Goal: Information Seeking & Learning: Compare options

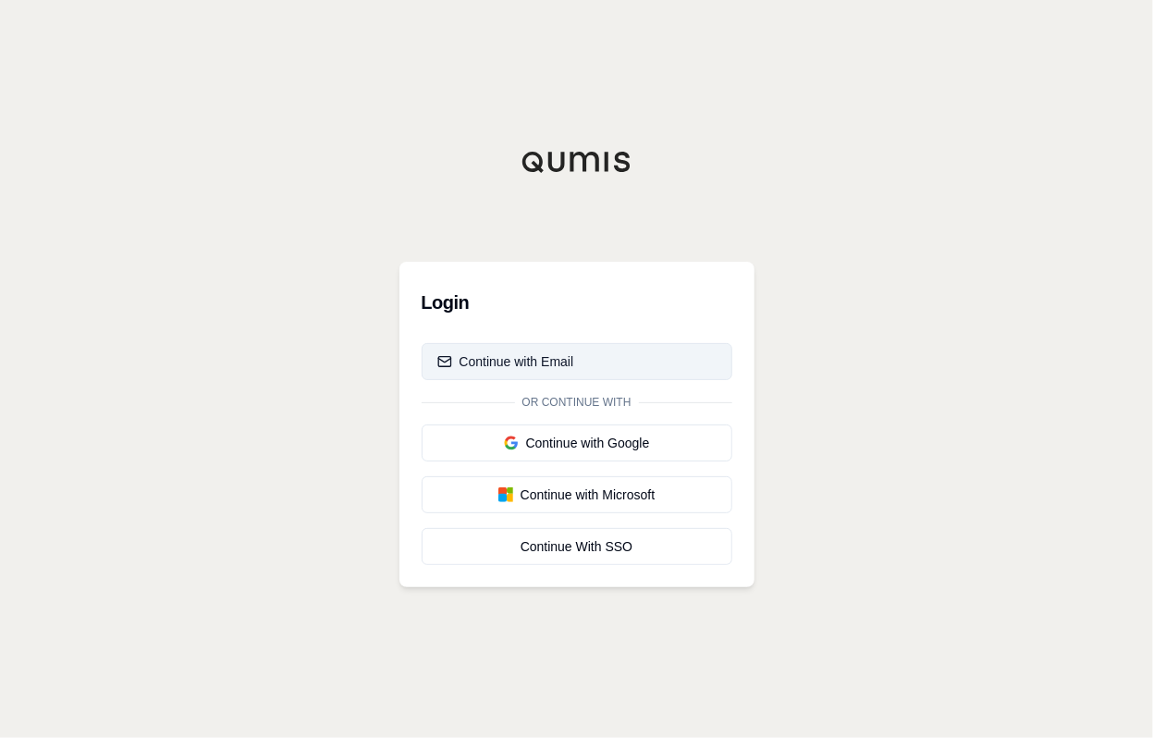
click at [548, 357] on div "Continue with Email" at bounding box center [505, 361] width 137 height 18
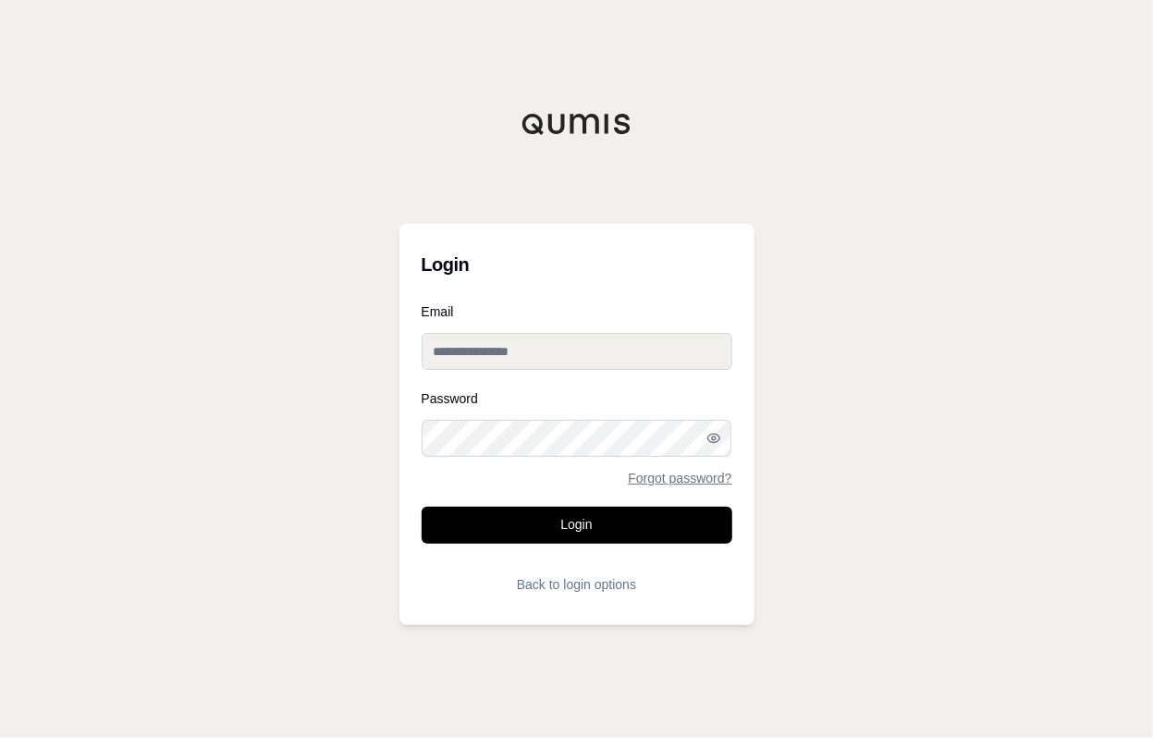
type input "**********"
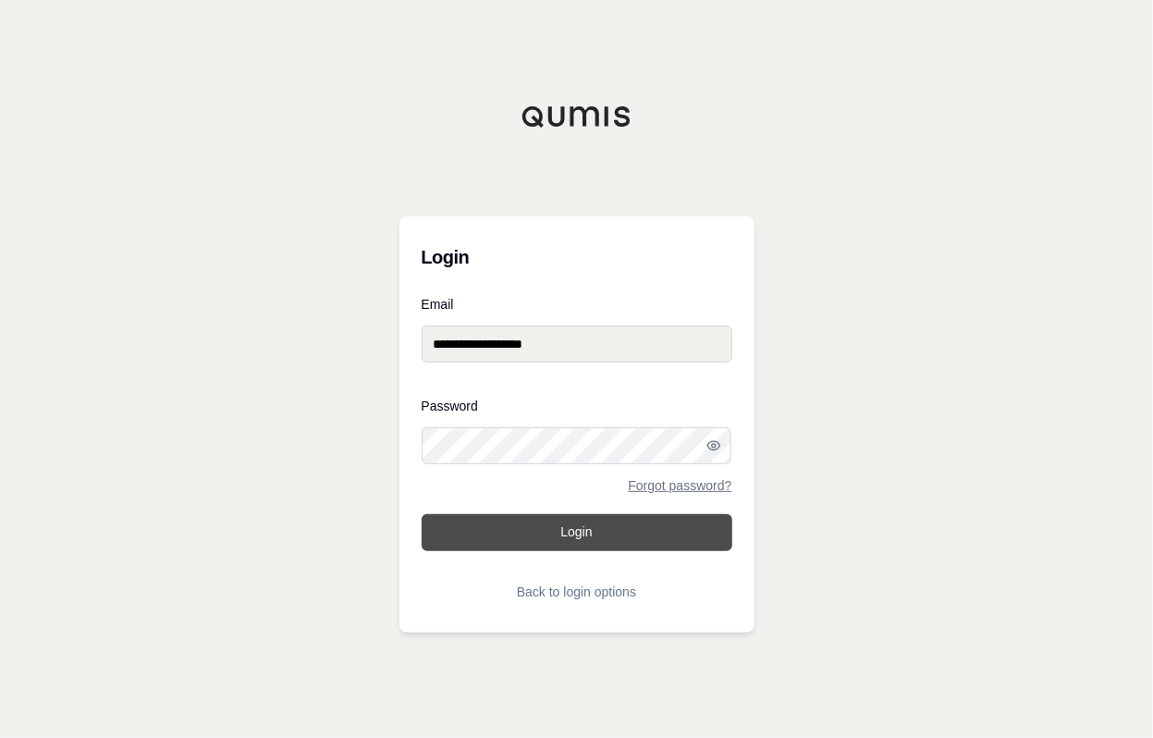
click at [557, 538] on button "Login" at bounding box center [577, 532] width 311 height 37
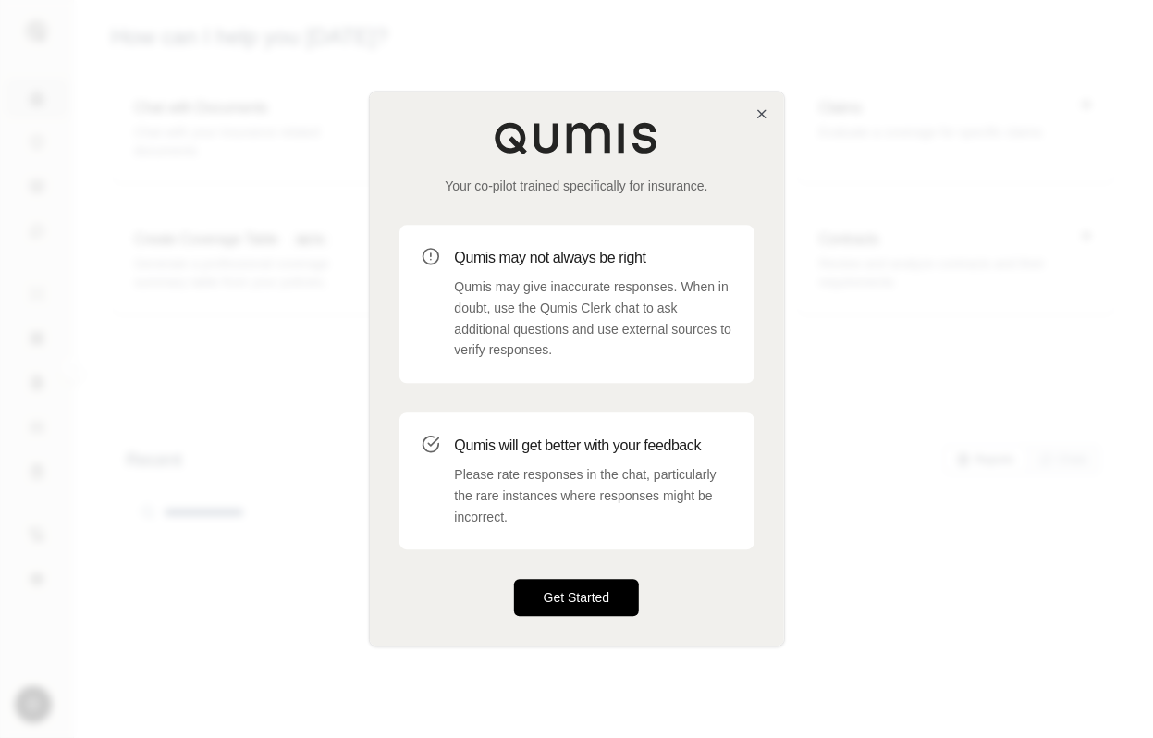
click at [576, 587] on button "Get Started" at bounding box center [577, 598] width 126 height 37
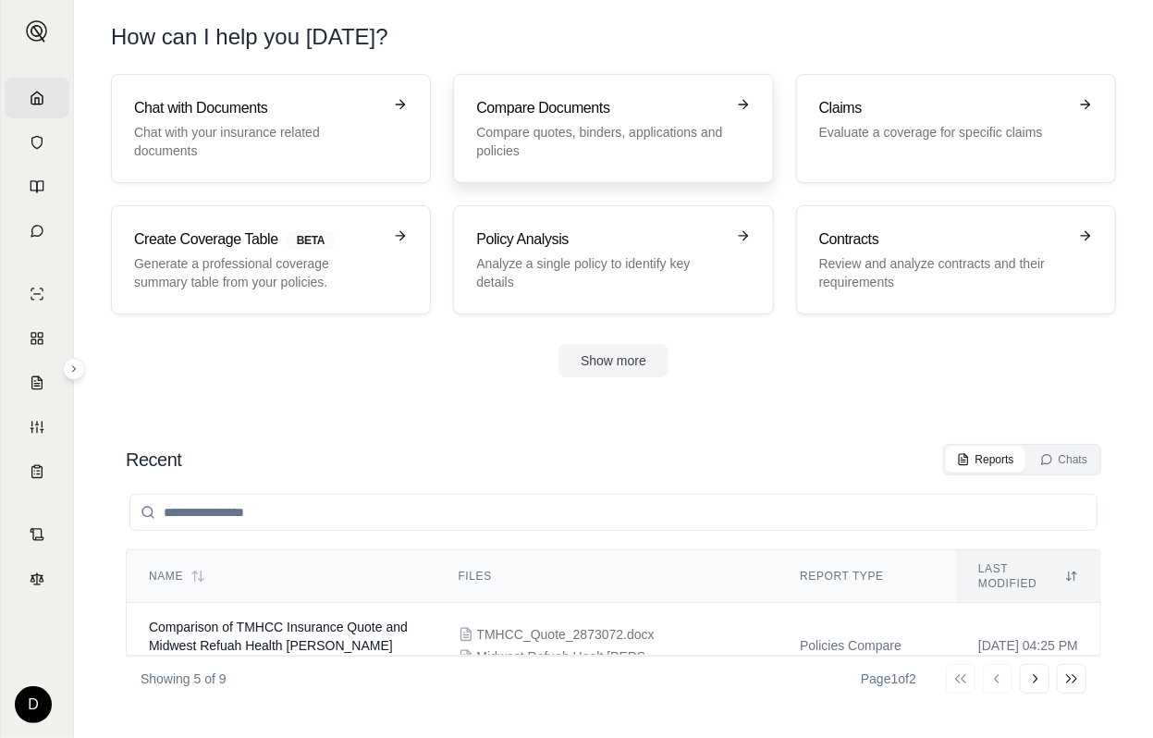
click at [619, 130] on p "Compare quotes, binders, applications and policies" at bounding box center [600, 141] width 248 height 37
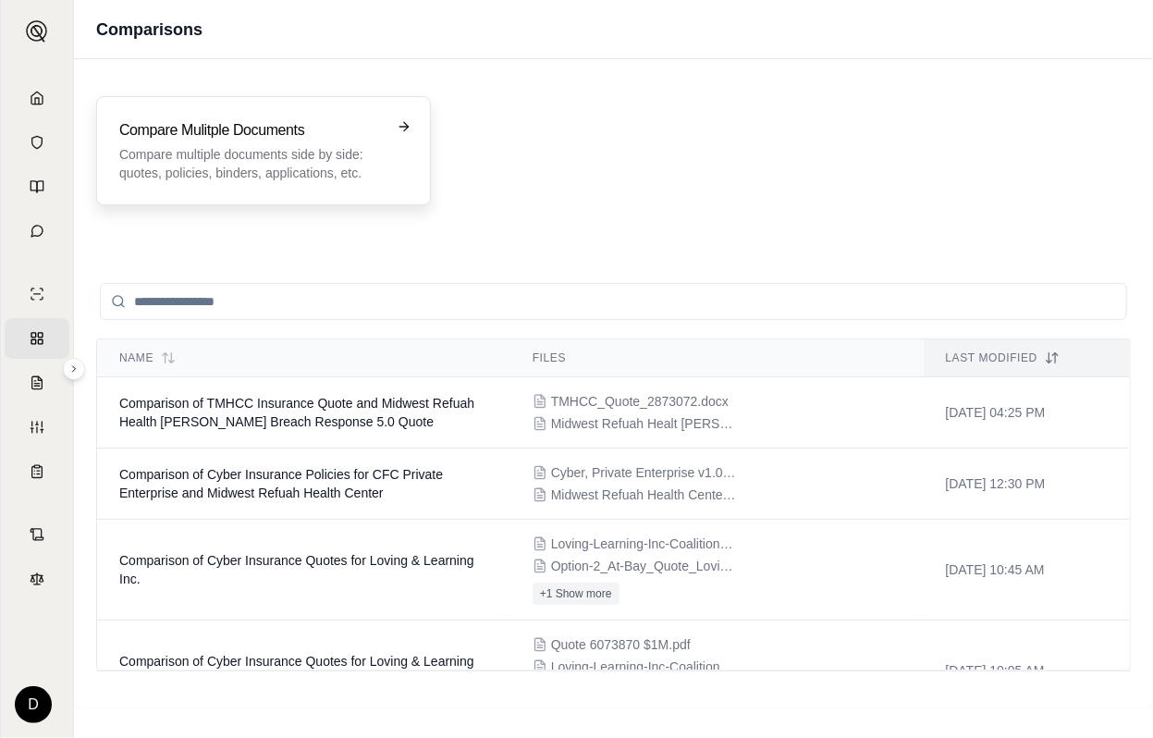
click at [311, 125] on h3 "Compare Mulitple Documents" at bounding box center [250, 130] width 263 height 22
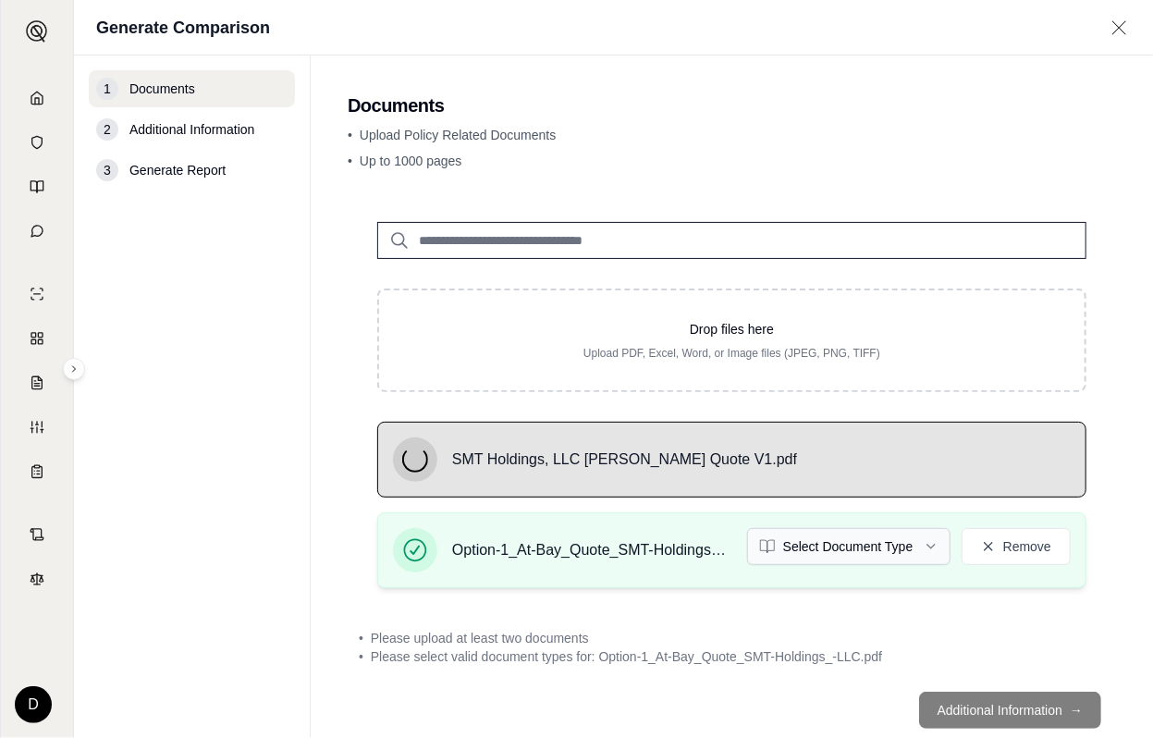
click at [907, 547] on html "Home Vault Prompts Chats Single Policy Comparisons Claims Custom Report Coverag…" at bounding box center [576, 369] width 1153 height 738
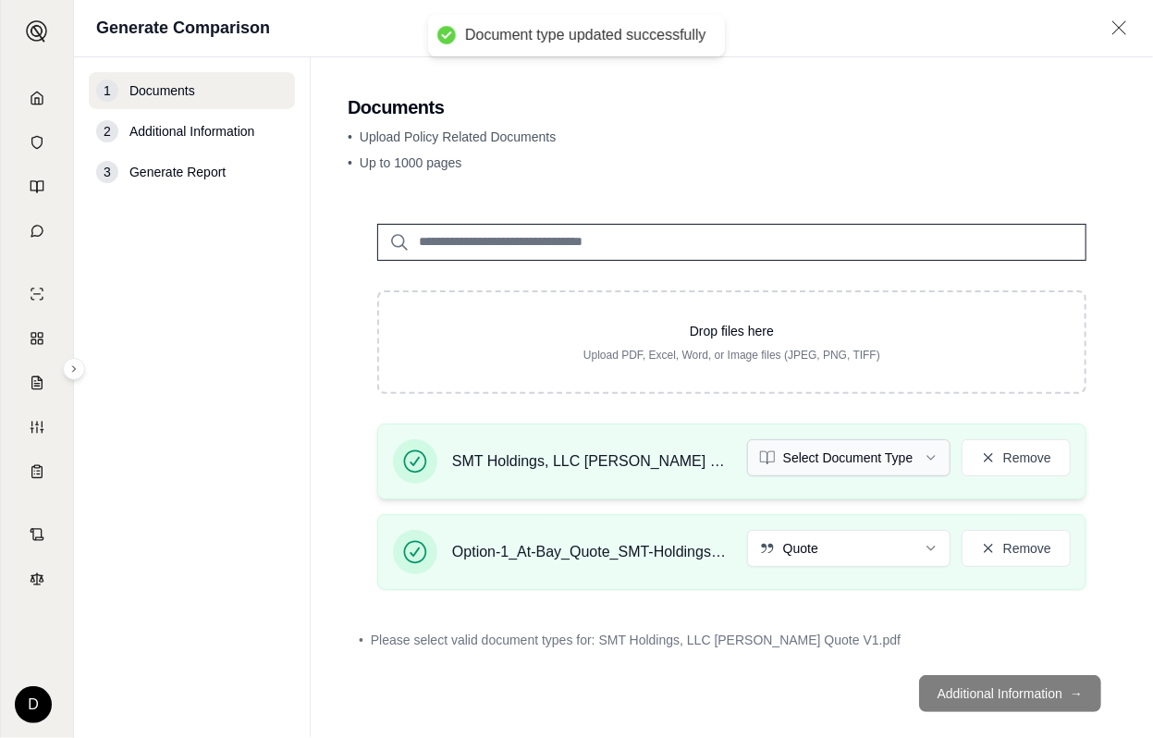
click at [887, 464] on html "Document type updated successfully Home Vault Prompts Chats Single Policy Compa…" at bounding box center [576, 369] width 1153 height 738
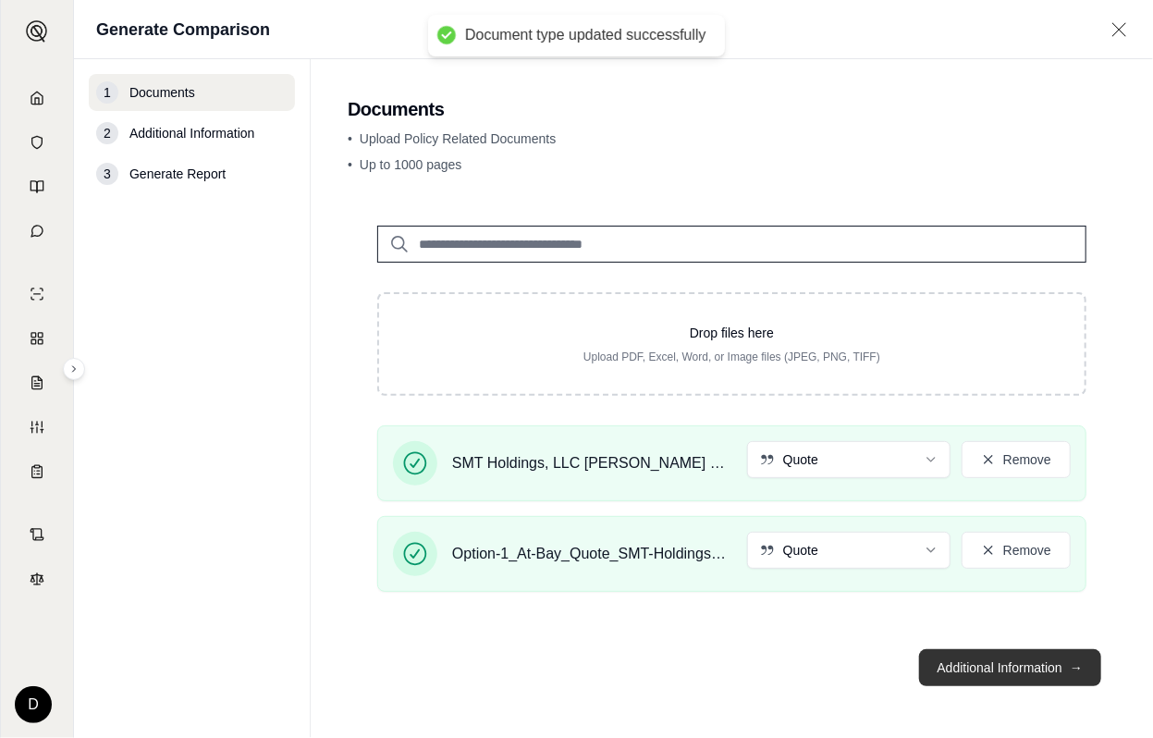
click at [979, 664] on button "Additional Information →" at bounding box center [1010, 667] width 182 height 37
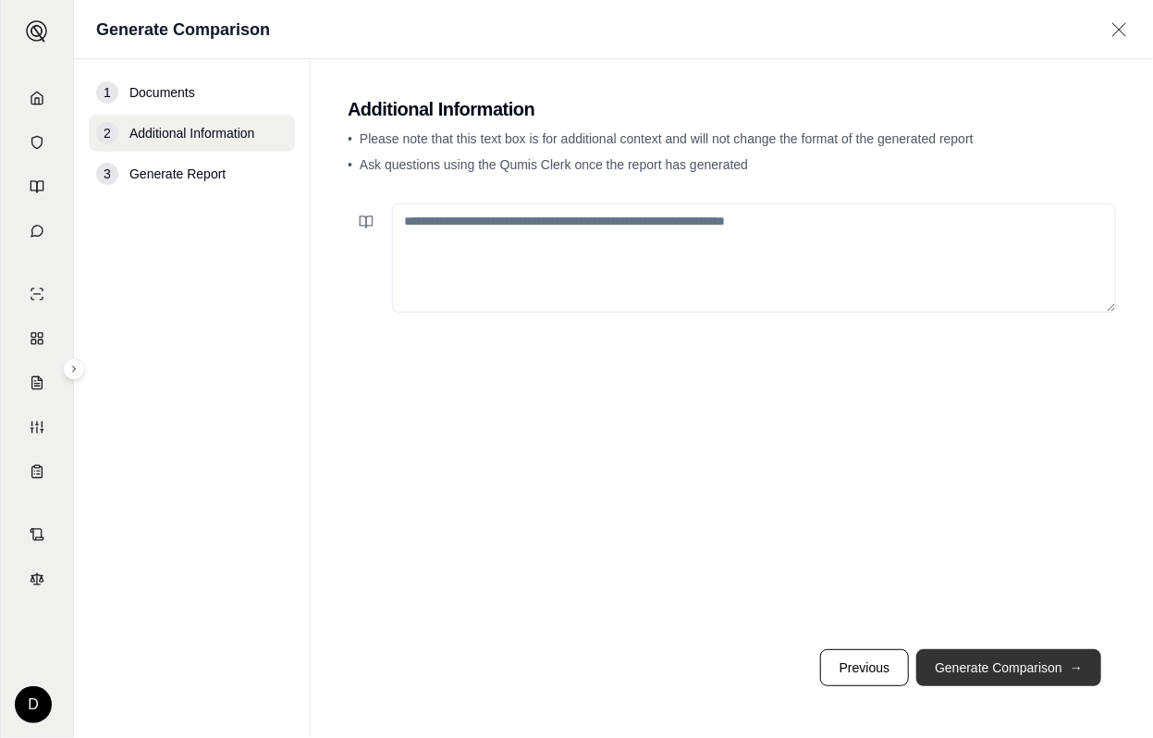
click at [976, 664] on button "Generate Comparison →" at bounding box center [1008, 667] width 185 height 37
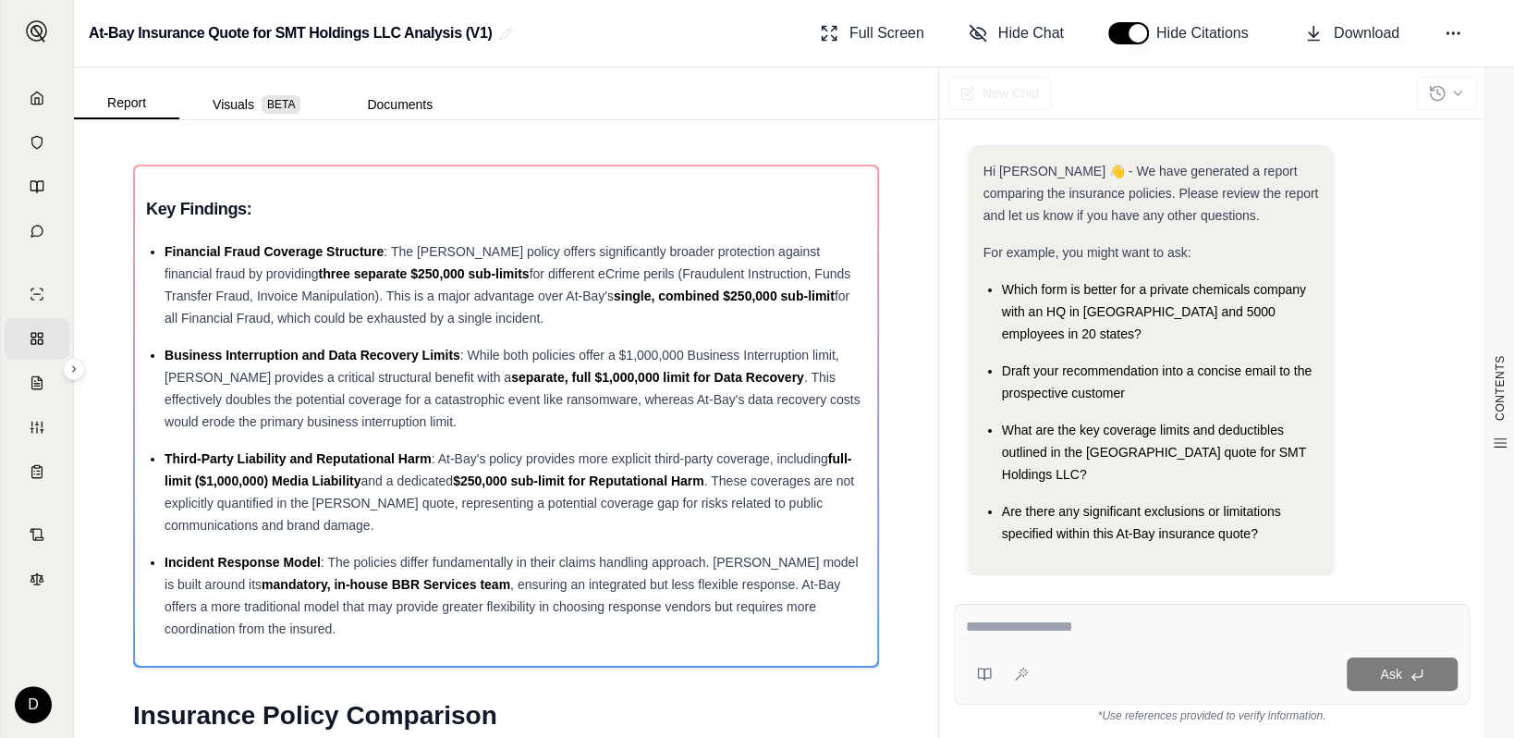
click at [1059, 628] on textarea at bounding box center [1212, 627] width 492 height 22
type textarea "*"
type textarea "**********"
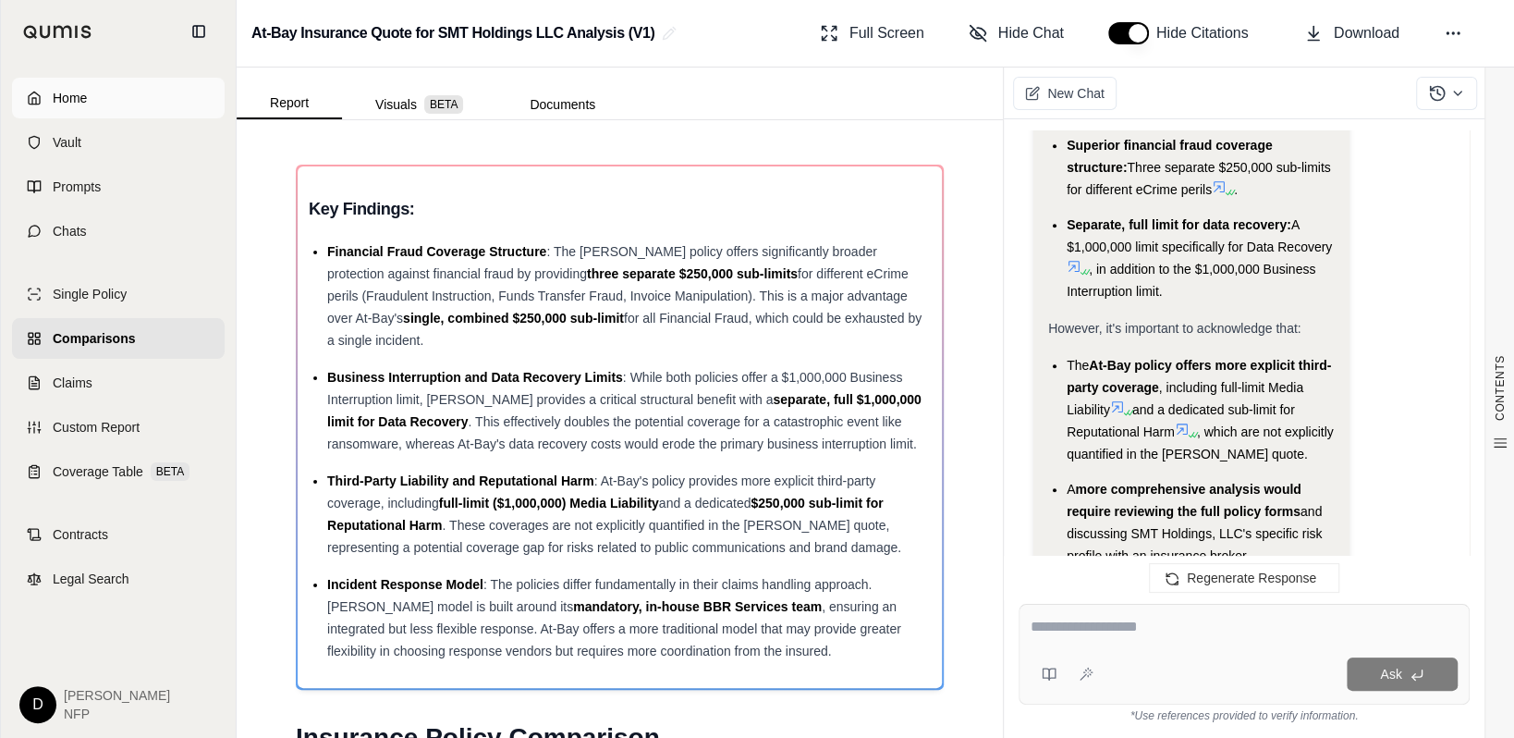
scroll to position [6063, 0]
click at [68, 92] on span "Home" at bounding box center [70, 98] width 34 height 18
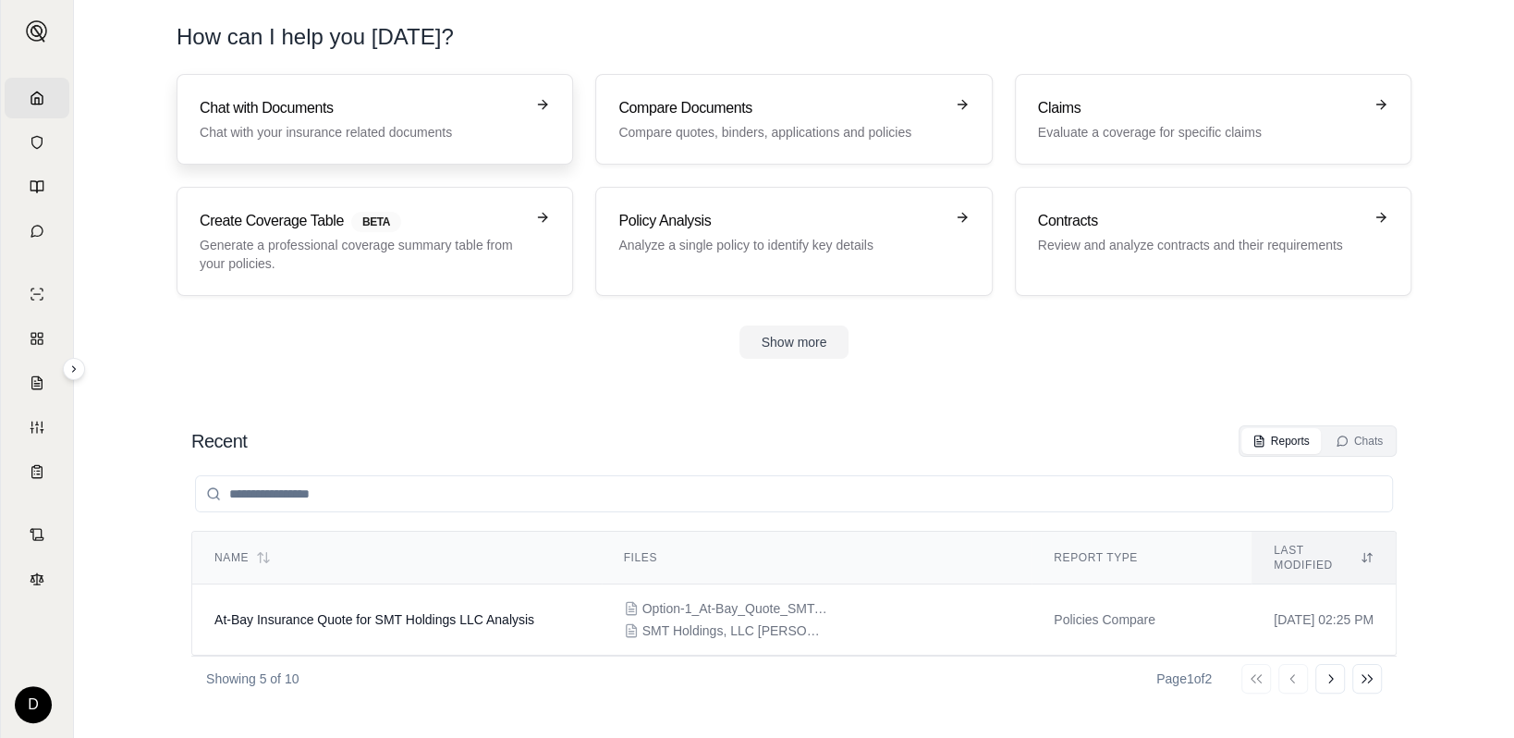
click at [354, 128] on p "Chat with your insurance related documents" at bounding box center [362, 132] width 324 height 18
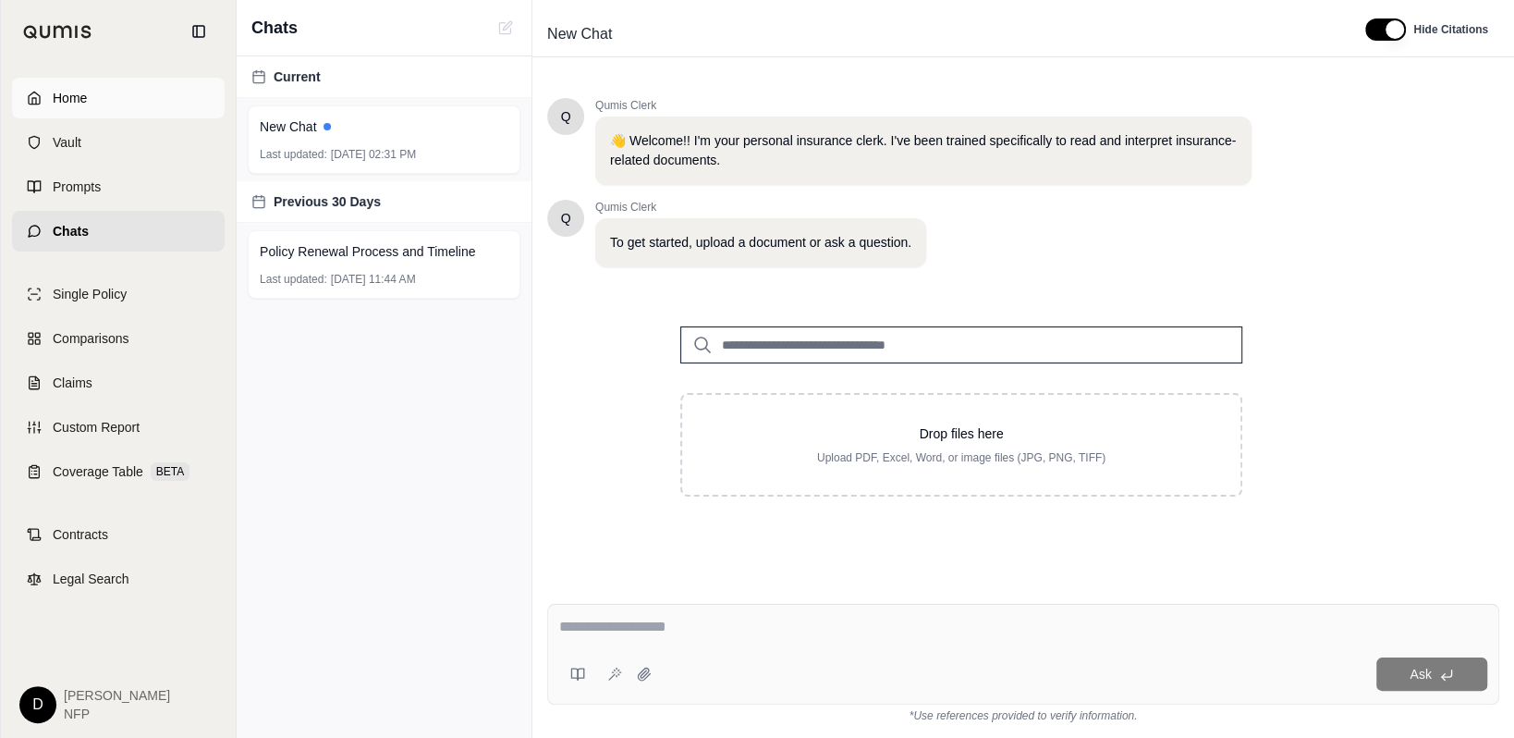
click at [34, 92] on link "Home" at bounding box center [118, 98] width 213 height 41
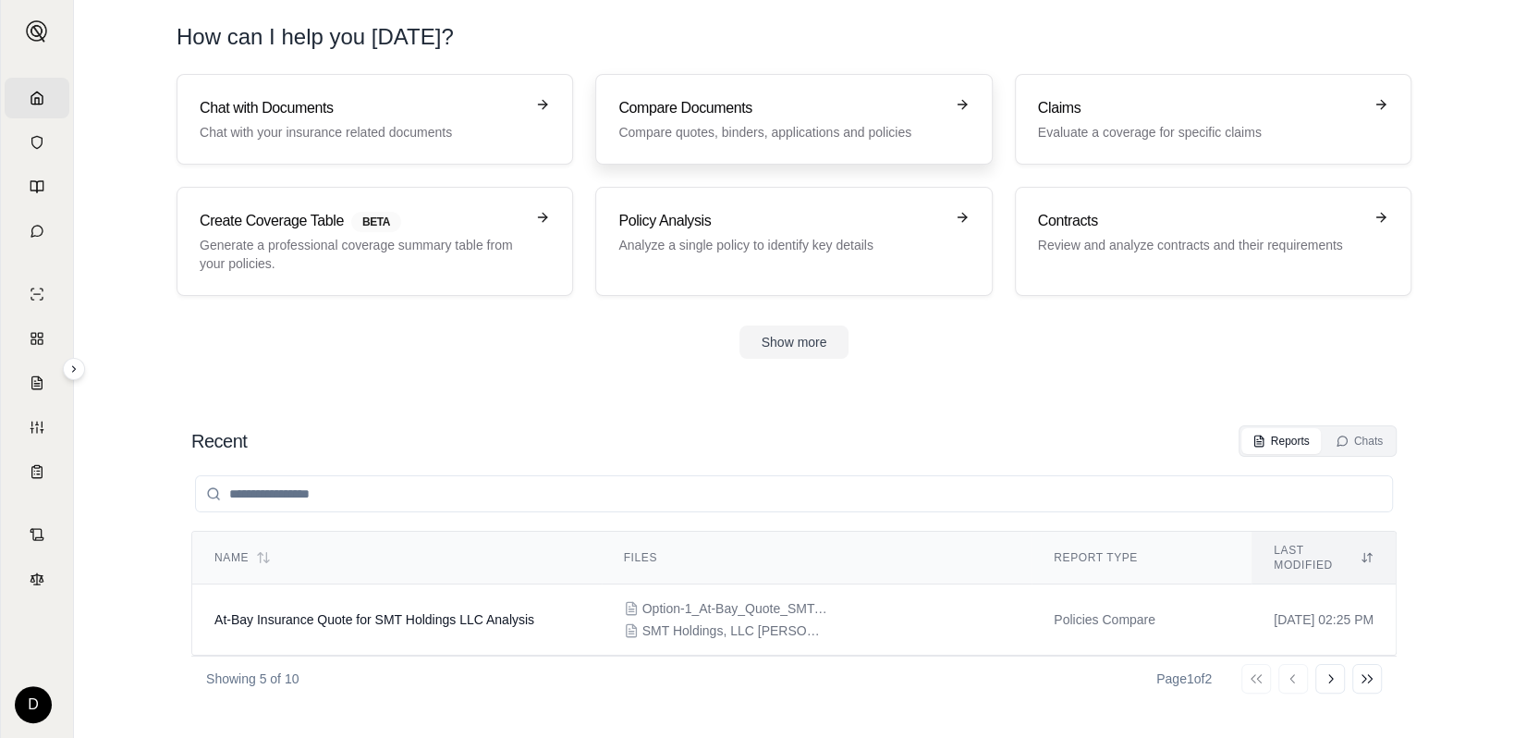
click at [722, 123] on p "Compare quotes, binders, applications and policies" at bounding box center [780, 132] width 324 height 18
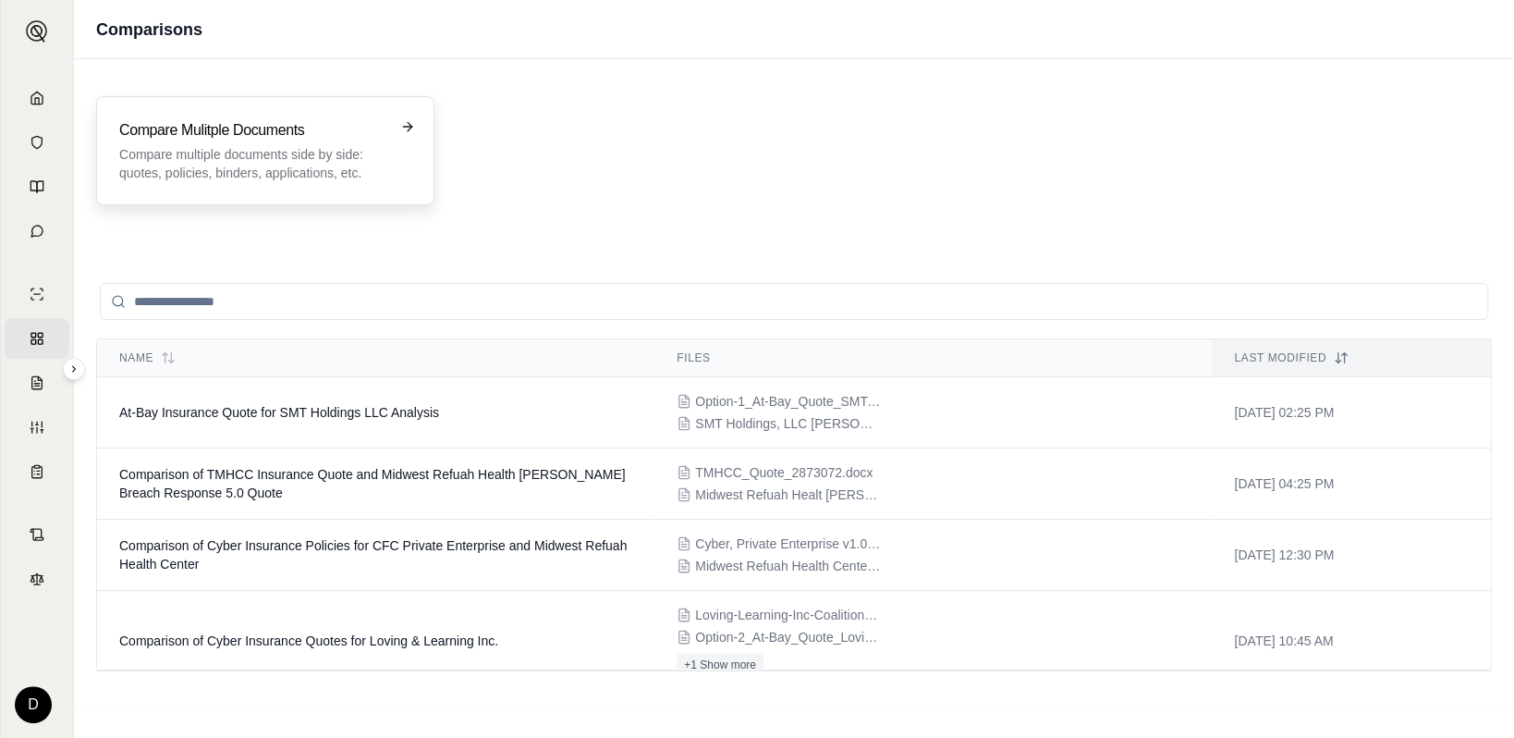
click at [179, 152] on p "Compare multiple documents side by side: quotes, policies, binders, application…" at bounding box center [252, 163] width 266 height 37
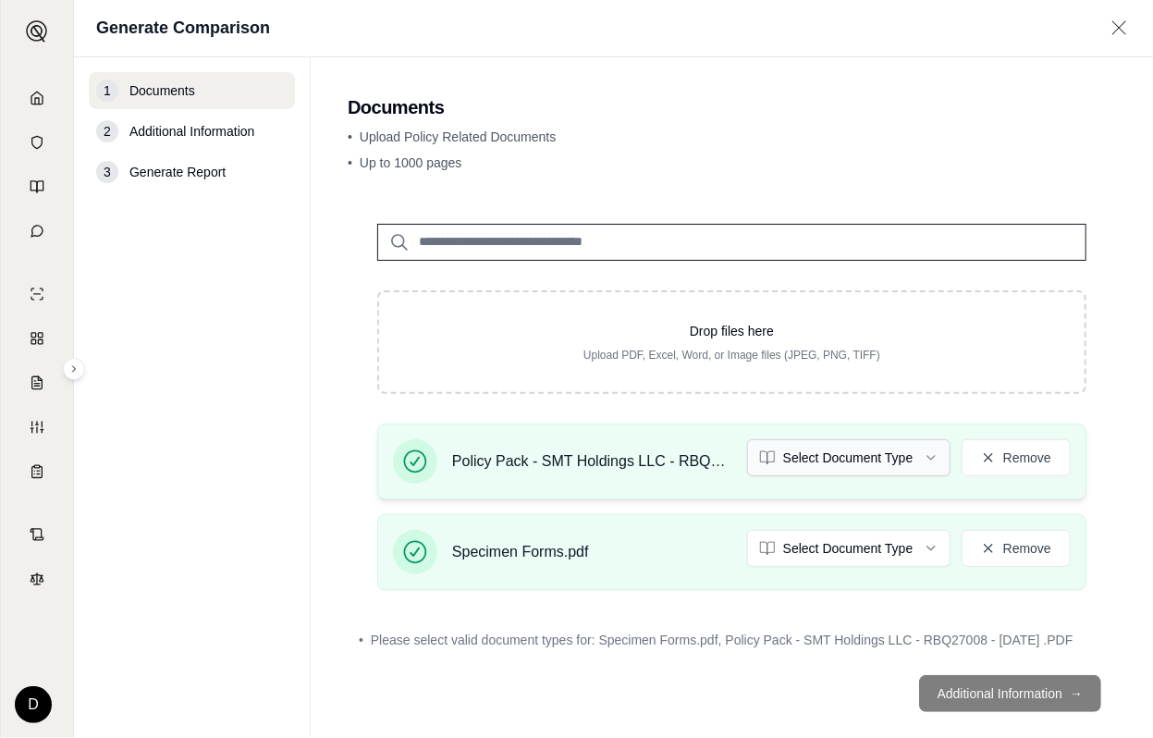
click at [854, 463] on html "Home Vault Prompts Chats Single Policy Comparisons Claims Custom Report Coverag…" at bounding box center [576, 369] width 1153 height 738
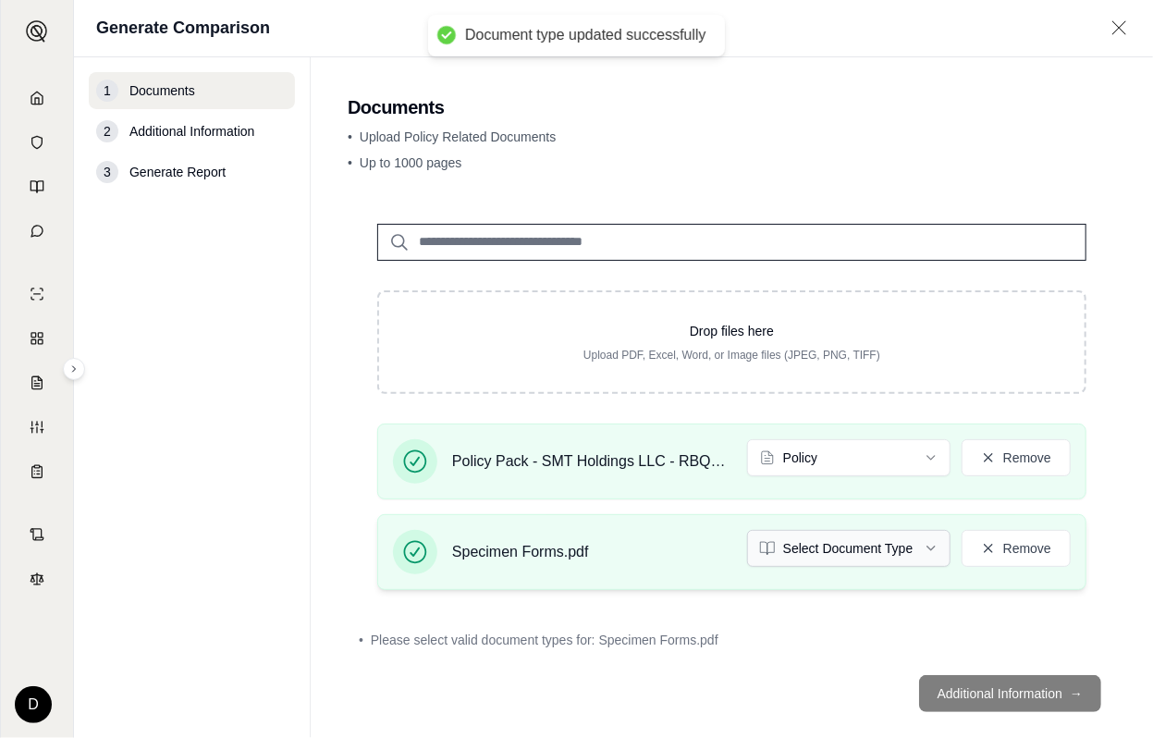
click at [820, 553] on html "Document type updated successfully Home Vault Prompts Chats Single Policy Compa…" at bounding box center [576, 369] width 1153 height 738
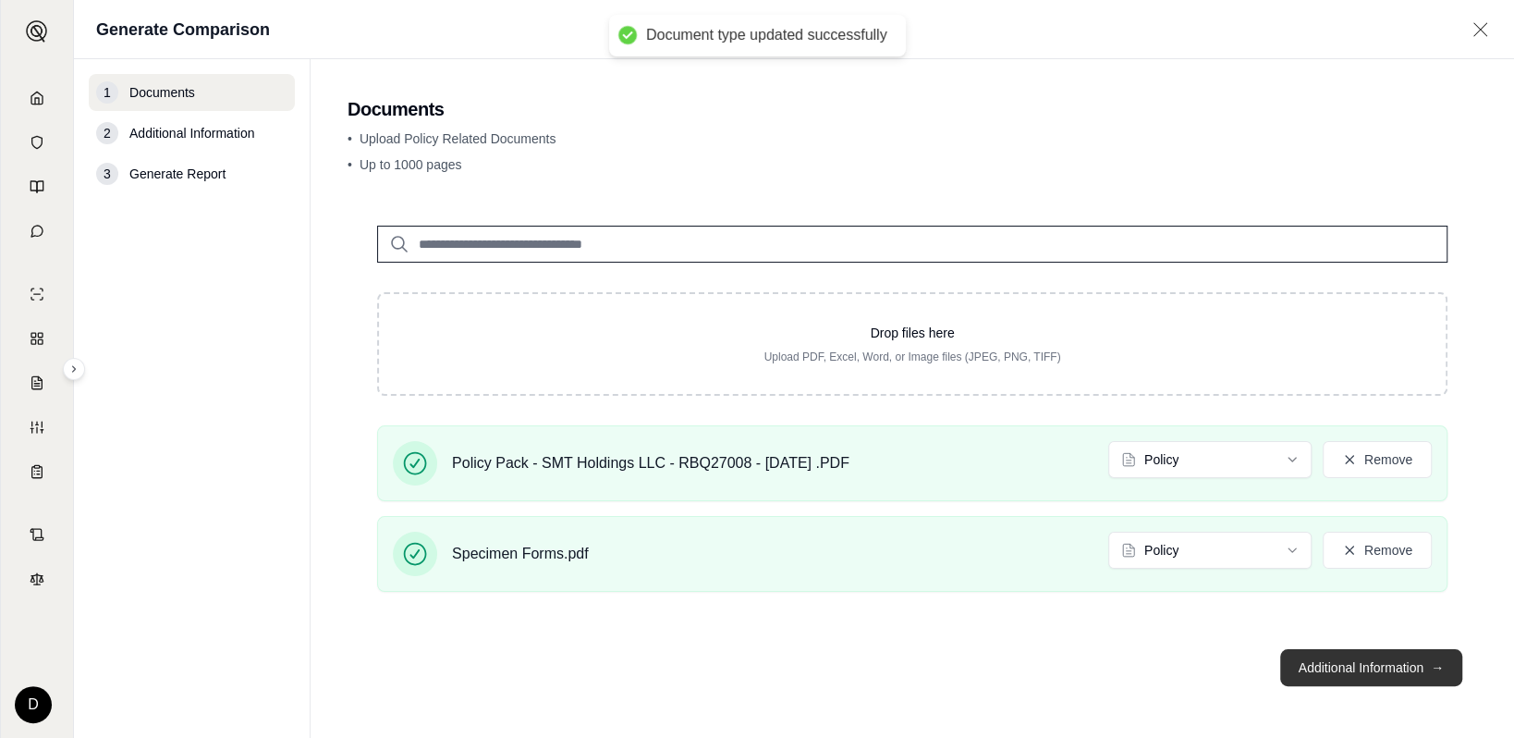
click at [1152, 663] on button "Additional Information →" at bounding box center [1371, 667] width 182 height 37
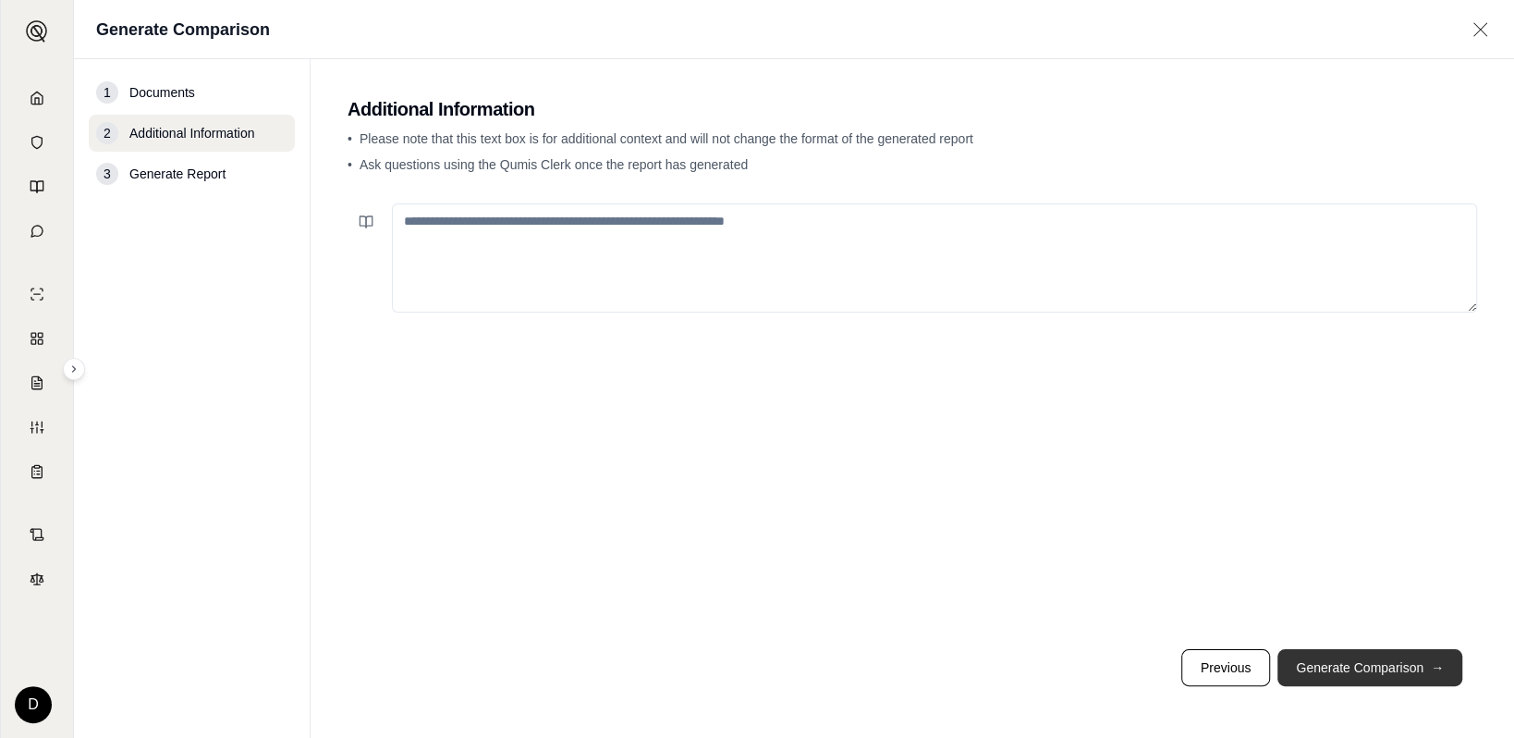
click at [1152, 660] on button "Generate Comparison →" at bounding box center [1370, 667] width 185 height 37
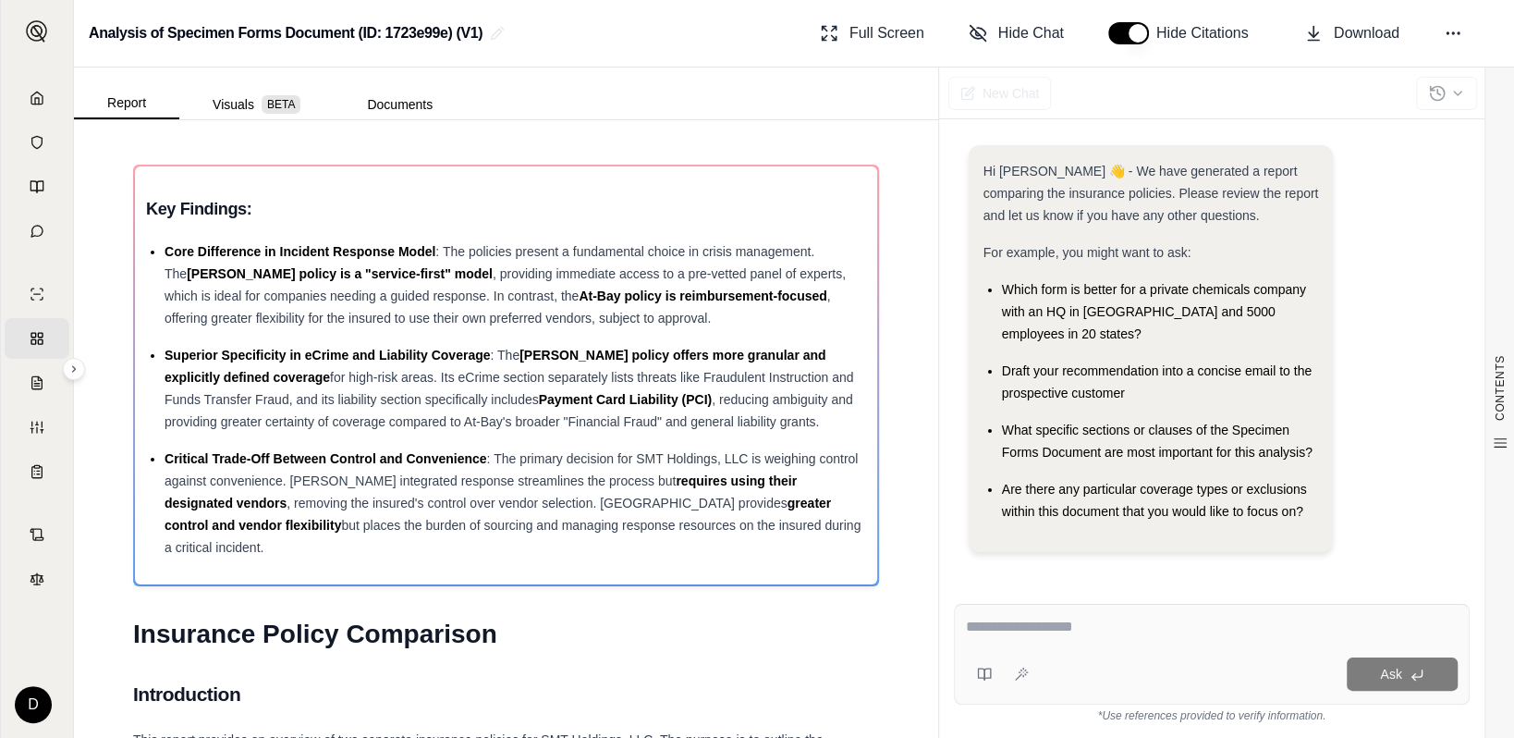
click at [1126, 618] on textarea at bounding box center [1212, 627] width 492 height 22
type textarea "**********"
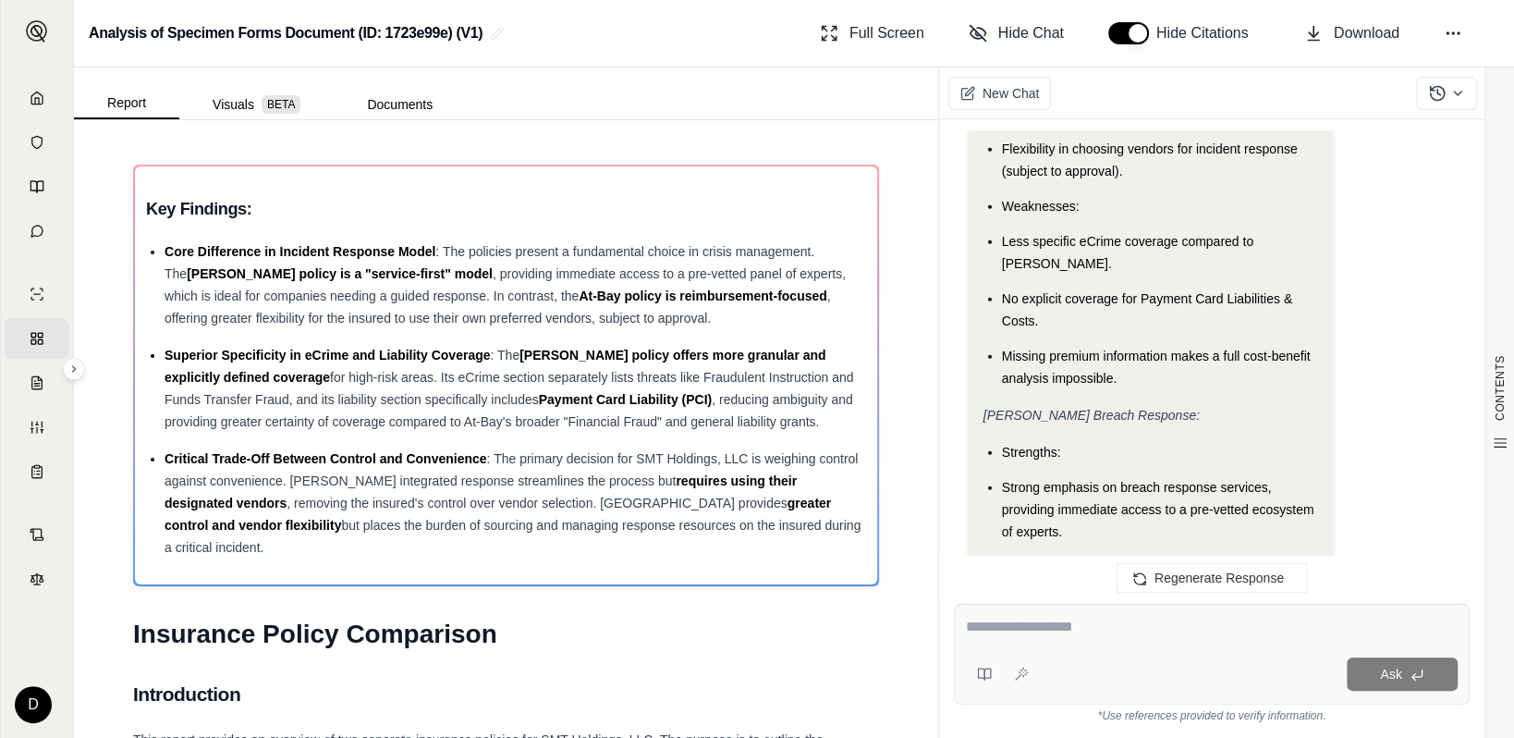
scroll to position [3376, 0]
drag, startPoint x: 1060, startPoint y: 631, endPoint x: 1055, endPoint y: 620, distance: 12.4
click at [1060, 630] on textarea at bounding box center [1212, 627] width 492 height 22
type textarea "**********"
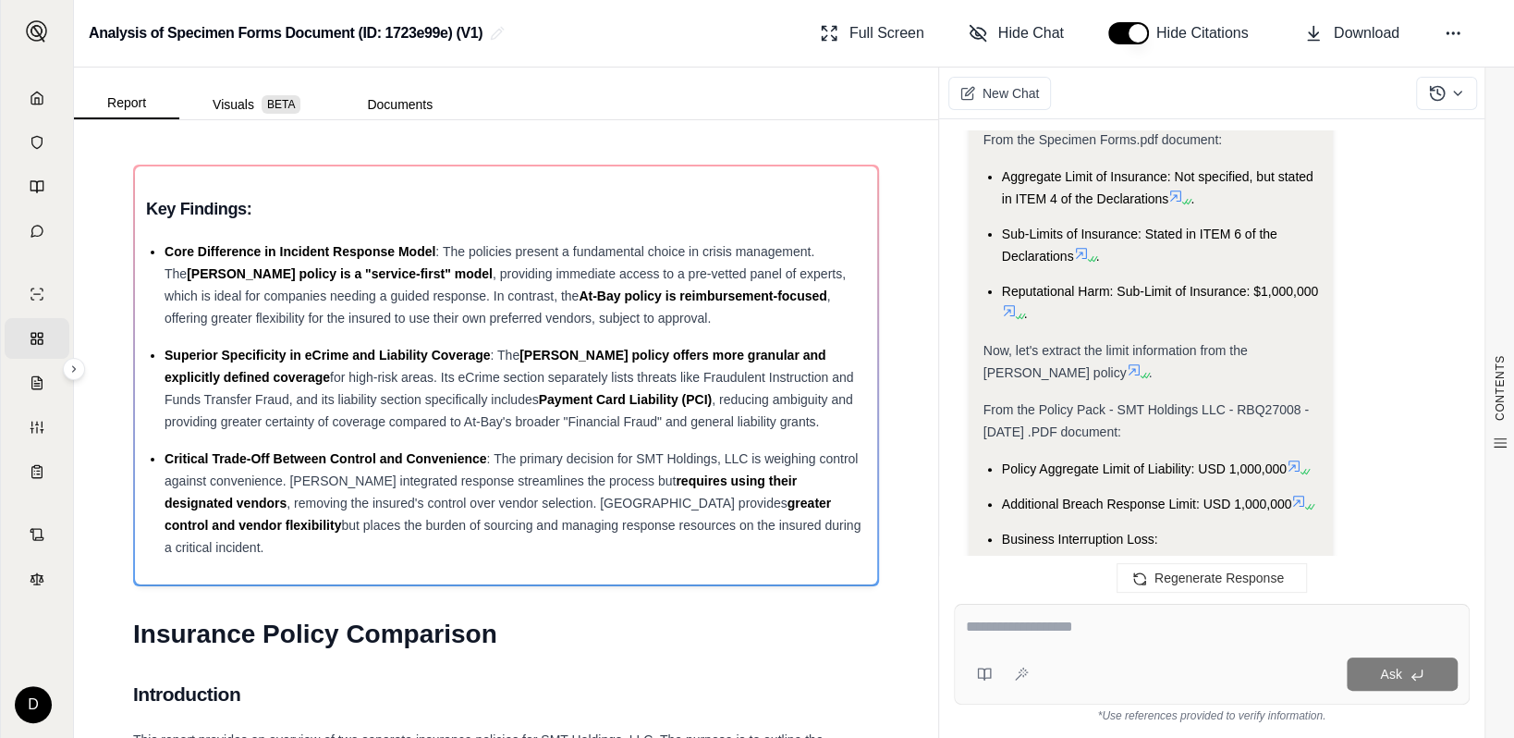
scroll to position [5846, 0]
